Goal: Task Accomplishment & Management: Use online tool/utility

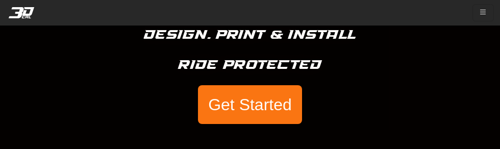
click at [257, 108] on button "Get Started" at bounding box center [250, 104] width 104 height 39
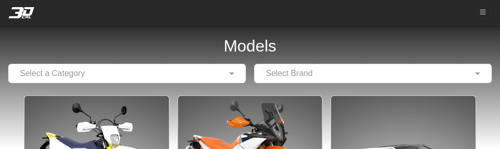
click at [217, 75] on input "text" at bounding box center [117, 73] width 206 height 12
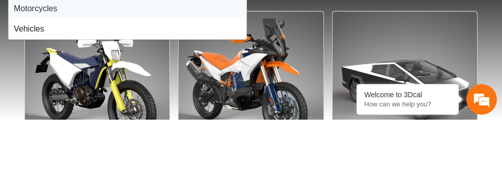
scroll to position [36, 0]
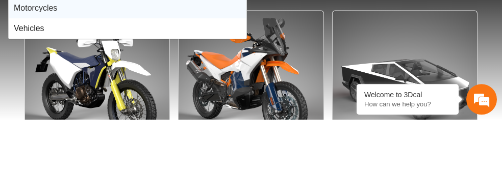
click at [128, 72] on div "Vehicles" at bounding box center [128, 78] width 238 height 20
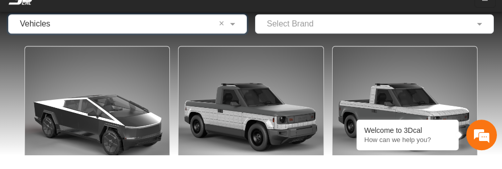
click at [376, 39] on input "text" at bounding box center [364, 38] width 207 height 12
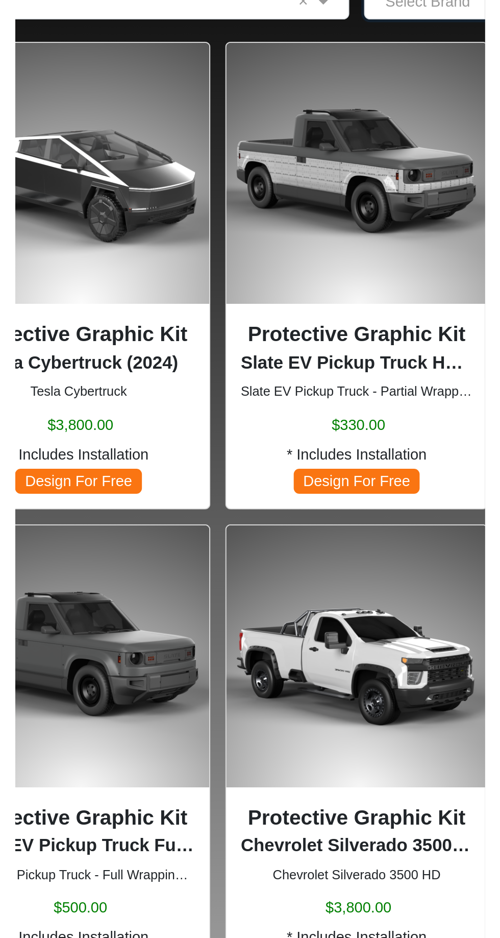
scroll to position [0, 0]
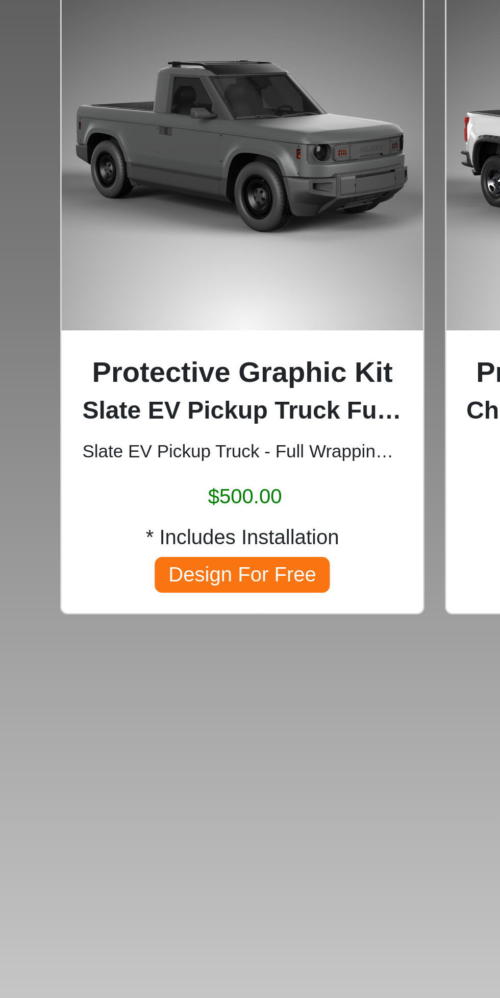
click at [110, 149] on img at bounding box center [96, 434] width 144 height 144
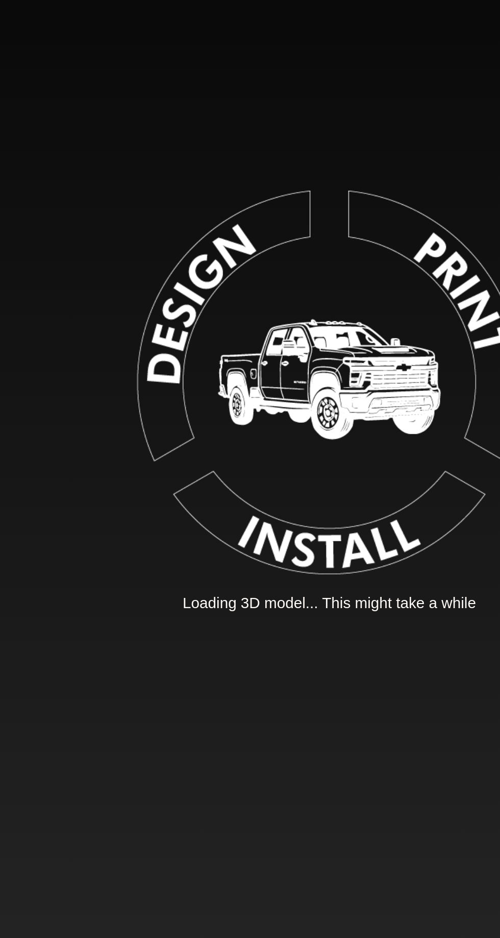
scroll to position [14, 0]
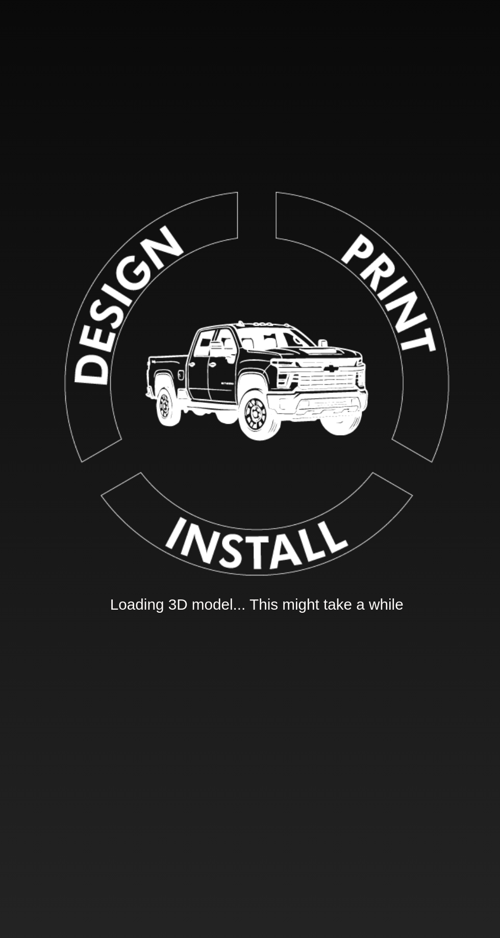
click at [169, 149] on img at bounding box center [250, 467] width 230 height 230
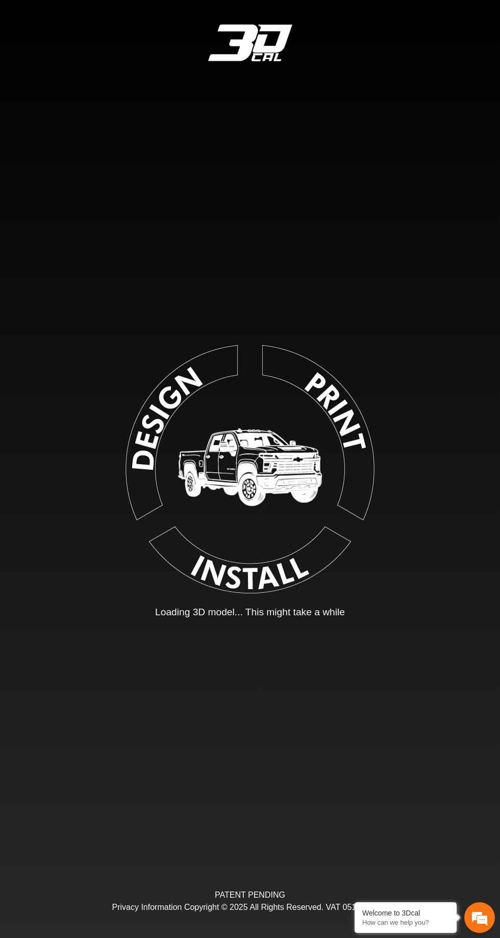
click at [137, 149] on img at bounding box center [250, 467] width 230 height 230
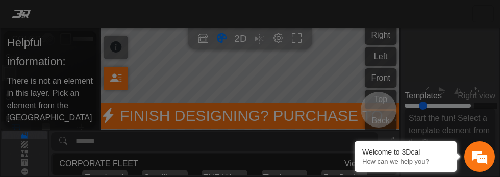
type input "*"
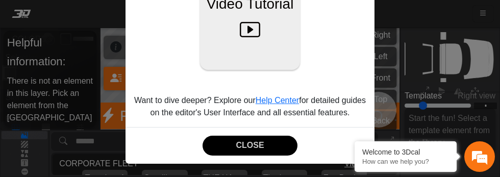
scroll to position [165, 0]
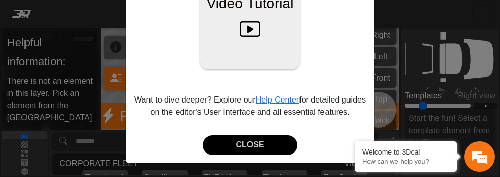
click at [263, 146] on button "CLOSE" at bounding box center [250, 145] width 95 height 20
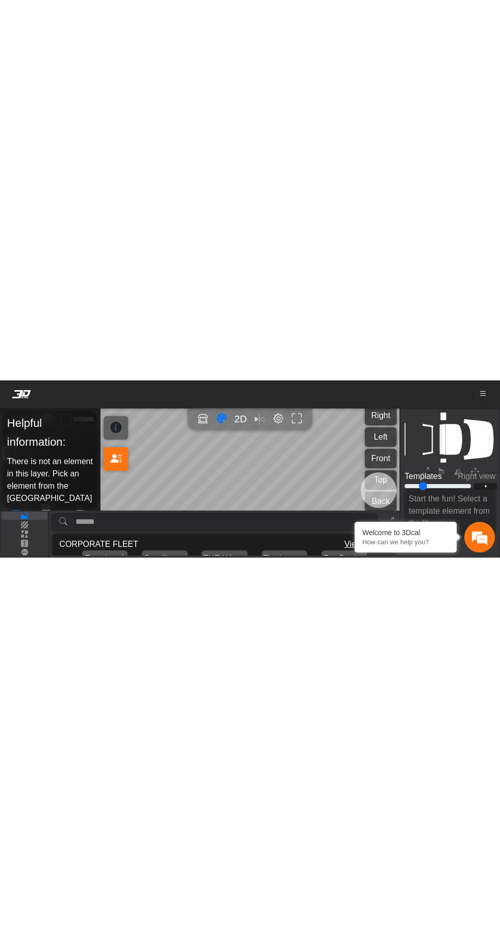
scroll to position [27, 142]
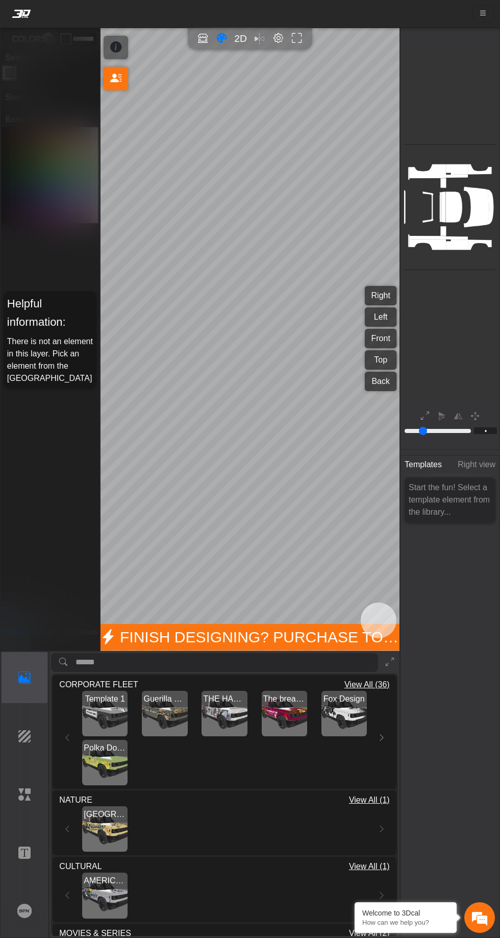
click at [113, 149] on img "View Polka Dot Green 593" at bounding box center [104, 762] width 45 height 45
click at [0, 0] on div at bounding box center [0, 0] width 0 height 0
